Goal: Task Accomplishment & Management: Use online tool/utility

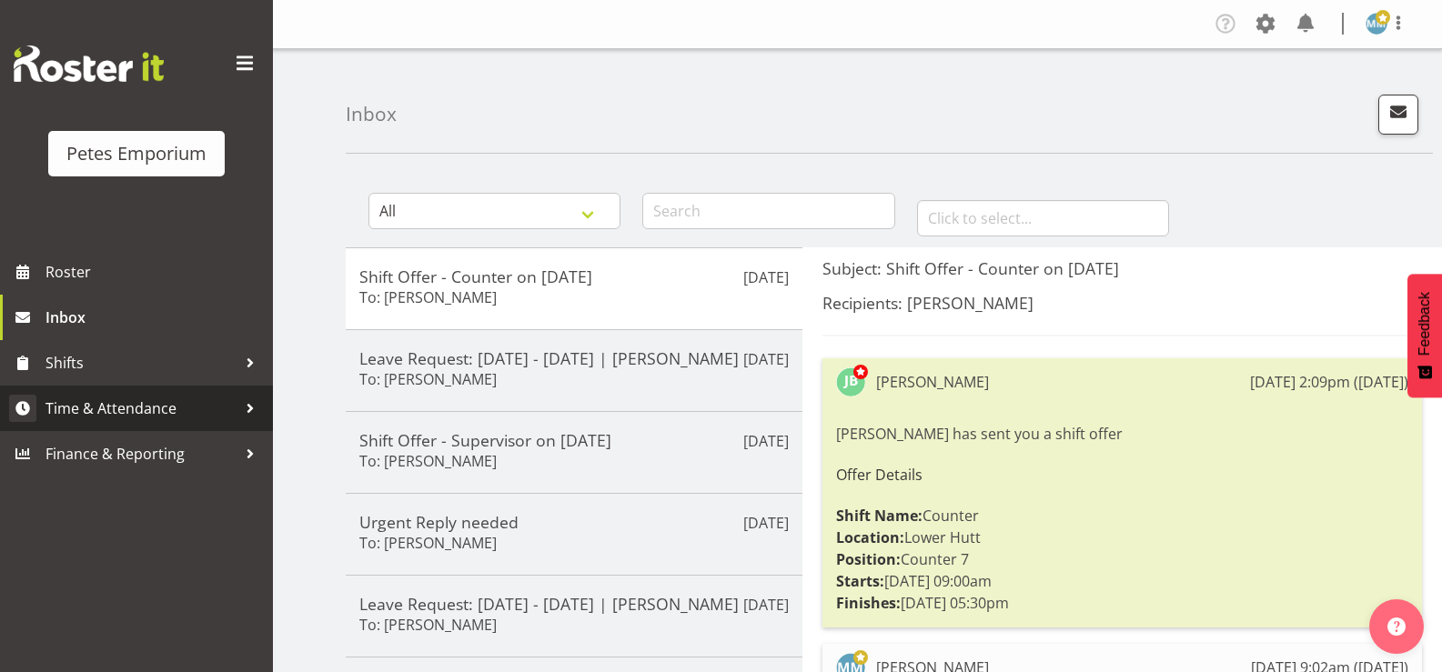
click at [175, 413] on span "Time & Attendance" at bounding box center [140, 408] width 191 height 27
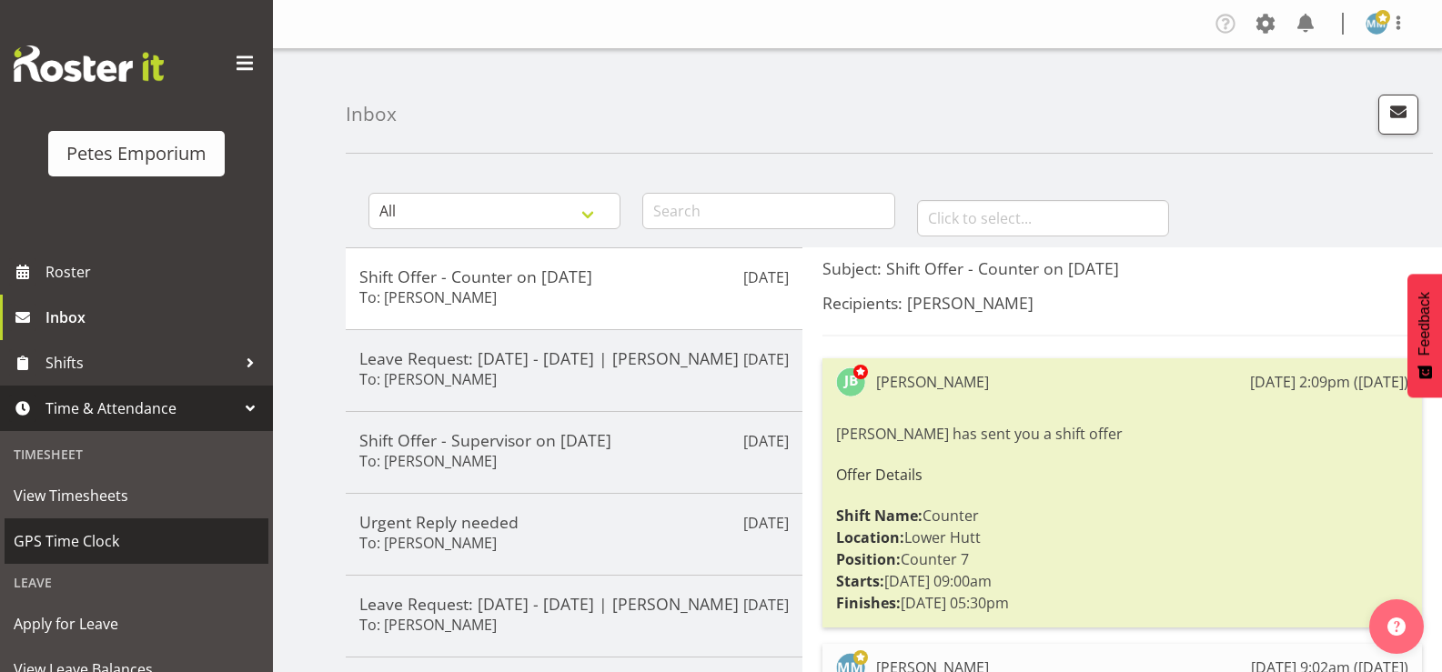
click at [115, 541] on span "GPS Time Clock" at bounding box center [137, 540] width 246 height 27
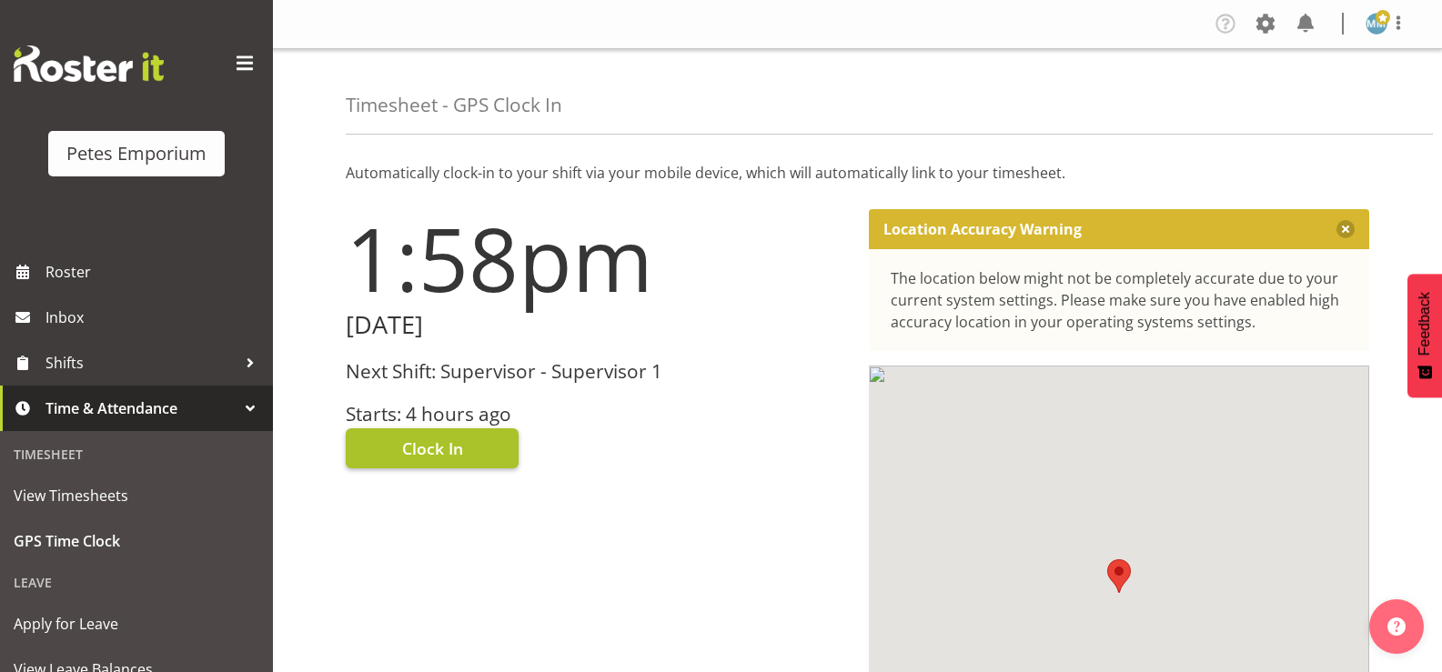
click at [431, 437] on span "Clock In" at bounding box center [432, 449] width 61 height 24
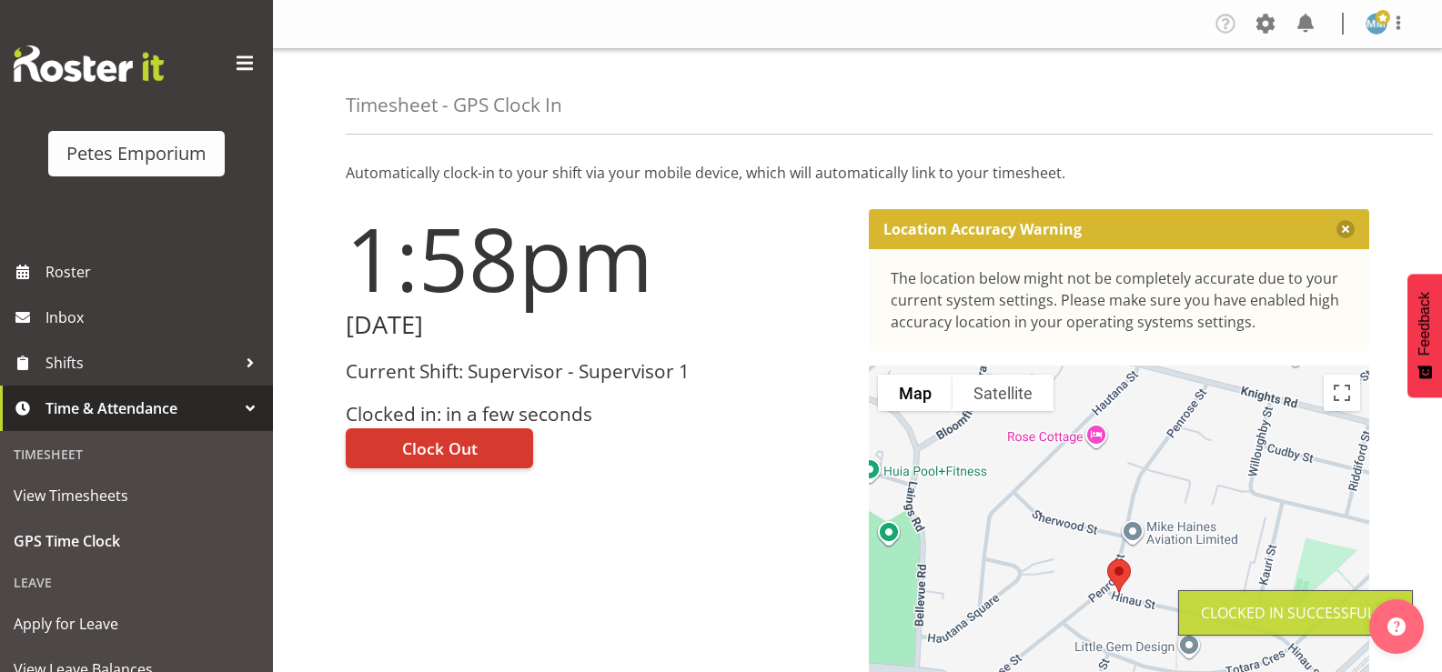
click at [1381, 32] on img at bounding box center [1376, 24] width 22 height 22
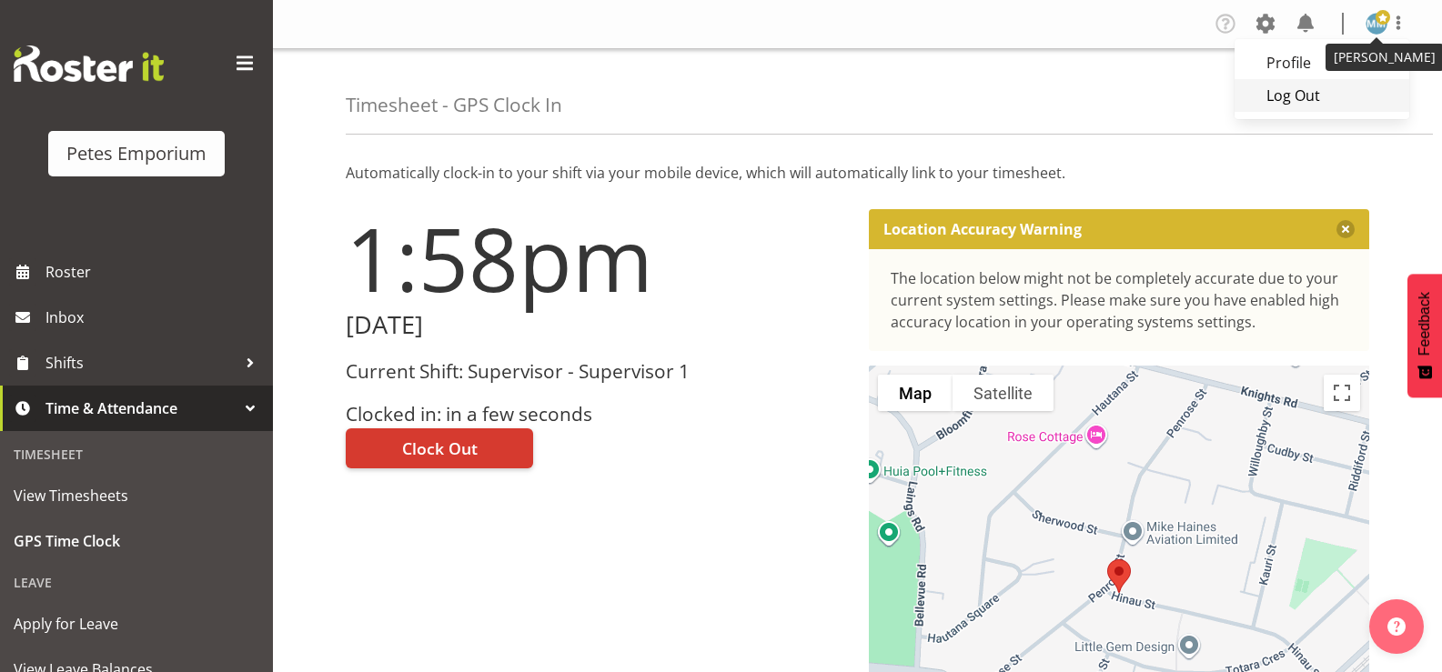
click at [1296, 104] on link "Log Out" at bounding box center [1321, 95] width 175 height 33
